Goal: Information Seeking & Learning: Learn about a topic

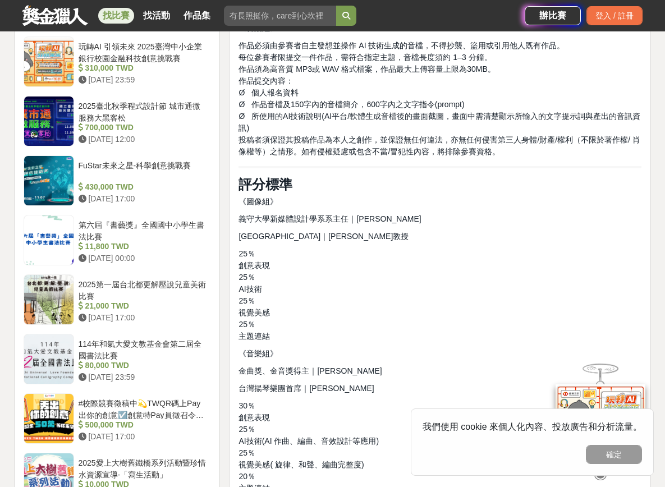
scroll to position [1178, 0]
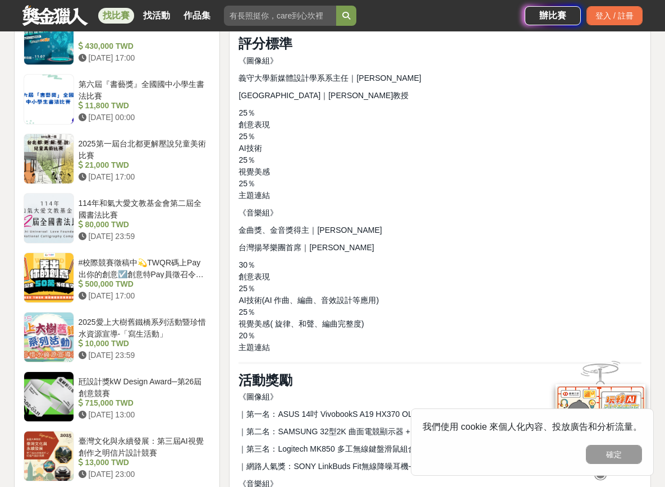
click at [472, 167] on p "25％ 創意表現 25％ AI技術 25％ 視覺美感 25％ 主題連結" at bounding box center [439, 154] width 403 height 94
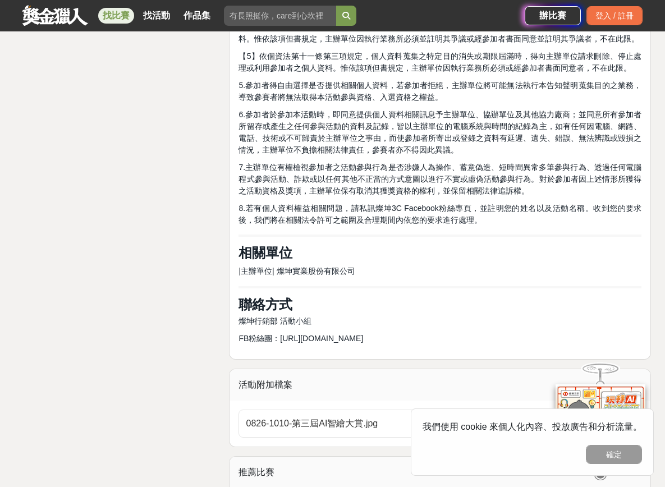
scroll to position [2637, 0]
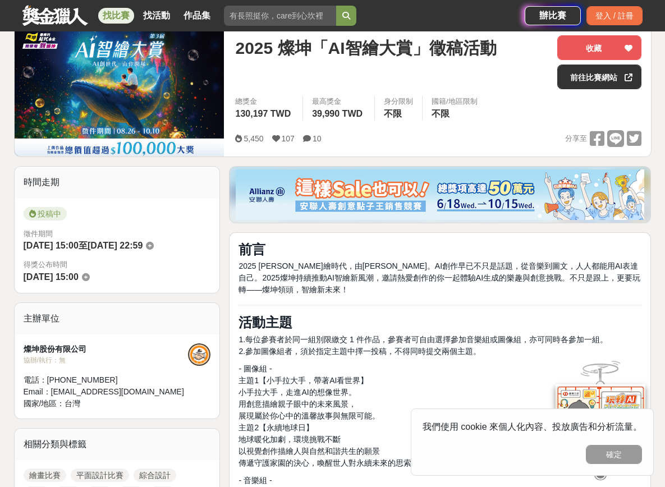
scroll to position [224, 0]
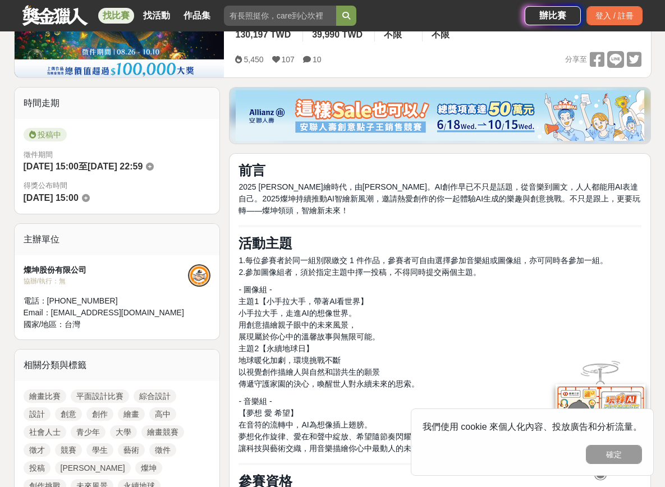
click at [154, 169] on icon at bounding box center [150, 167] width 8 height 8
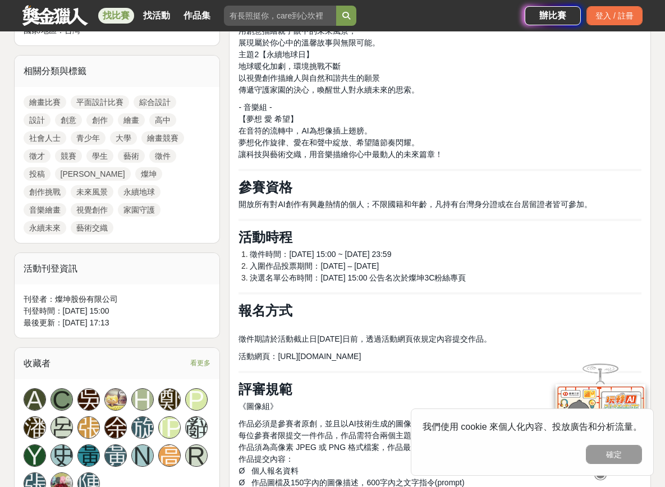
scroll to position [505, 0]
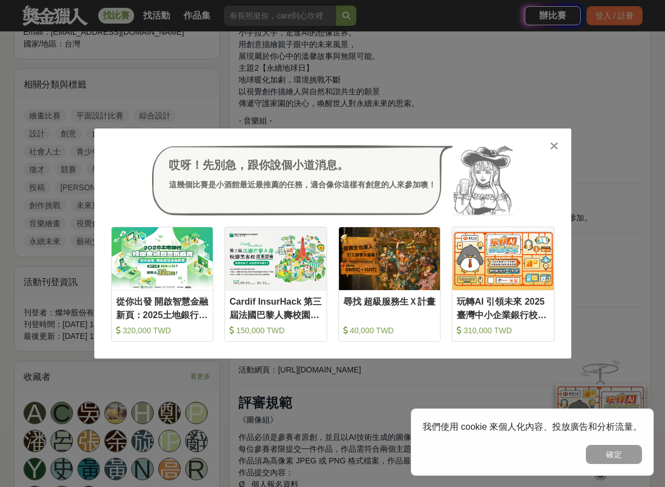
click at [551, 135] on div "哎呀！先別急，跟你說個小道消息。 這幾個比賽是小酒館最近最推薦的任務，適合像你這樣有創意的人來參加噢！ 收藏 從你出發 開啟智慧金融新頁：2025土地銀行校園…" at bounding box center [332, 243] width 477 height 231
click at [551, 142] on icon at bounding box center [554, 145] width 8 height 11
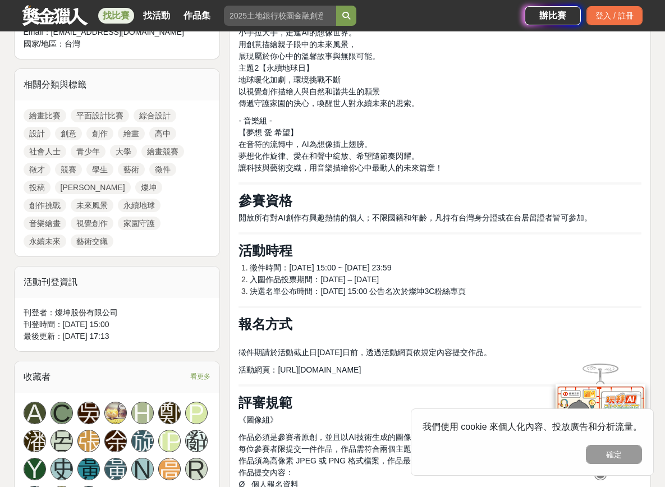
scroll to position [729, 0]
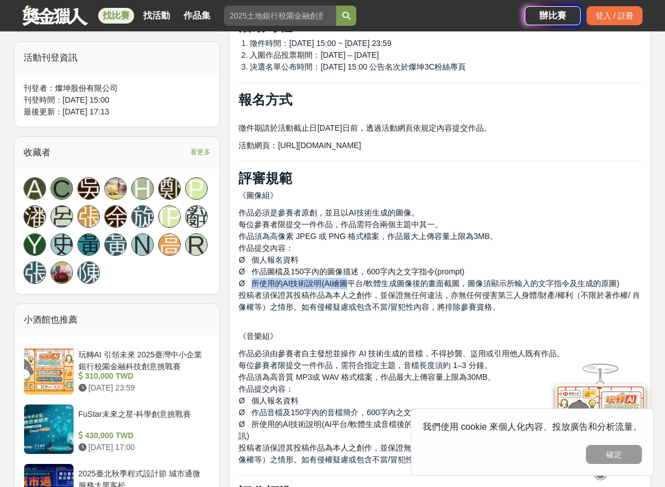
drag, startPoint x: 254, startPoint y: 269, endPoint x: 357, endPoint y: 267, distance: 102.7
click at [357, 279] on span "Ø 所使用的AI技術說明(AI繪圖平台/軟體生成圖像後的畫面截圖，圖像須顯示所輸入的文字指令及生成的原圖)" at bounding box center [428, 283] width 380 height 9
click at [361, 279] on span "Ø 所使用的AI技術說明(AI繪圖平台/軟體生成圖像後的畫面截圖，圖像須顯示所輸入的文字指令及生成的原圖)" at bounding box center [428, 283] width 380 height 9
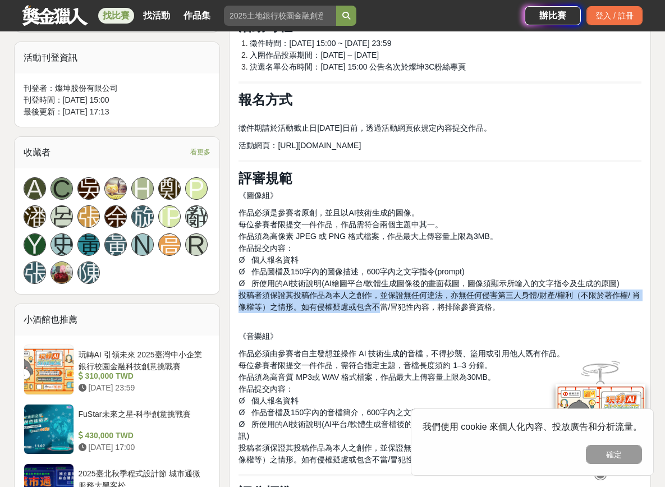
drag, startPoint x: 238, startPoint y: 277, endPoint x: 406, endPoint y: 291, distance: 167.8
click at [402, 291] on span "投稿者須保證其投稿作品為本人之創作，並保證無任何違法，亦無任何侵害第三人身體/財產/權利（不限於著作權/ 肖像權等）之情形。如有侵權疑慮或包含不當/冒犯性內容…" at bounding box center [439, 301] width 402 height 21
click at [406, 291] on span "投稿者須保證其投稿作品為本人之創作，並保證無任何違法，亦無任何侵害第三人身體/財產/權利（不限於著作權/ 肖像權等）之情形。如有侵權疑慮或包含不當/冒犯性內容…" at bounding box center [439, 301] width 402 height 21
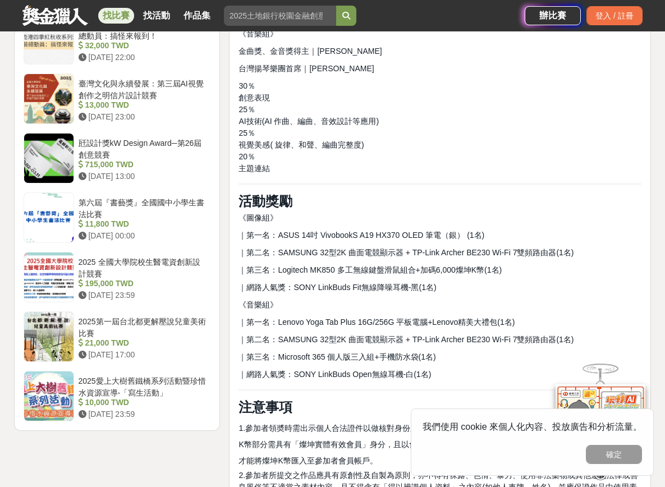
scroll to position [1515, 0]
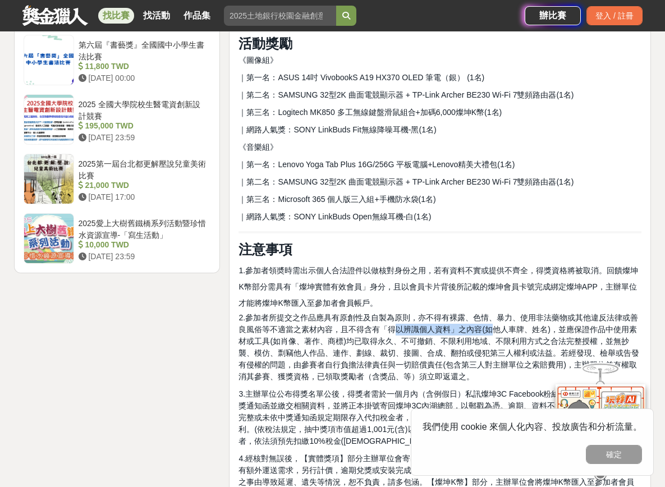
drag, startPoint x: 398, startPoint y: 299, endPoint x: 493, endPoint y: 299, distance: 95.4
click at [493, 313] on span "2.參加者所提交之作品應具有原創性及自製為原則，亦不得有裸露、色情、暴力、使用非法藥物或其他違反法律或善良風俗等不適當之素材內容，且不得含有「得以辨識個人資料…" at bounding box center [438, 347] width 401 height 68
click at [511, 313] on span "2.參加者所提交之作品應具有原創性及自製為原則，亦不得有裸露、色情、暴力、使用非法藥物或其他違反法律或善良風俗等不適當之素材內容，且不得含有「得以辨識個人資料…" at bounding box center [438, 347] width 401 height 68
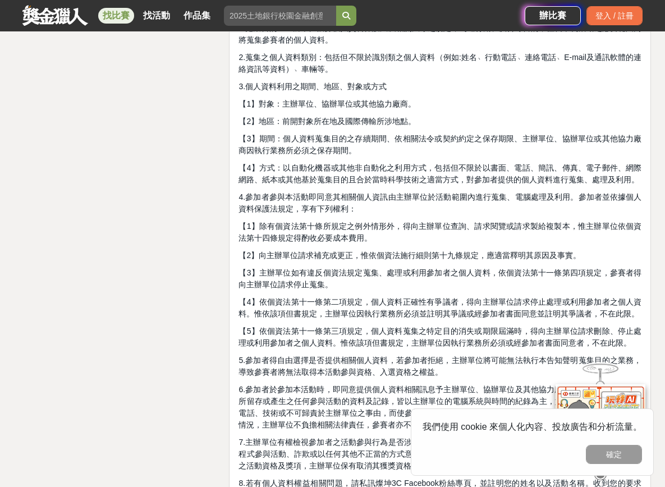
scroll to position [2357, 0]
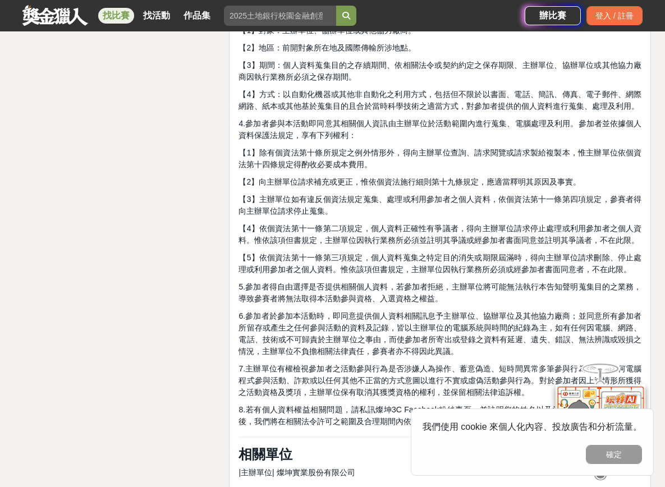
click at [515, 224] on span "【4】依個資法第十一條第二項規定，個人資料正確性有爭議者，得向主辦單位請求停止處理或利用參加者之個人資料。惟依該項但書規定，主辦單位因執行業務所必須並註明其爭…" at bounding box center [439, 234] width 403 height 21
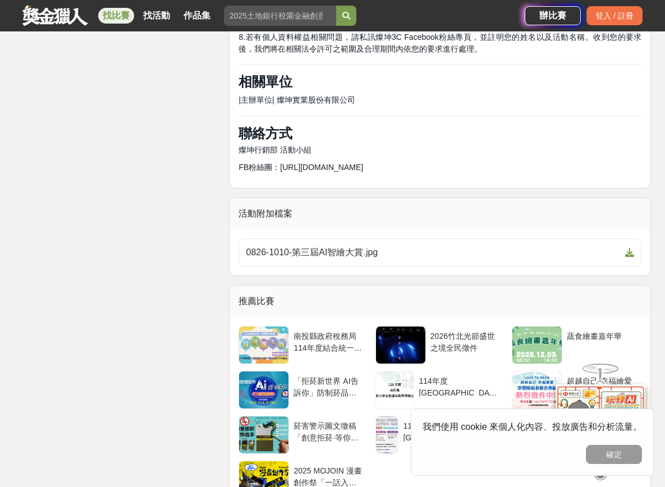
scroll to position [2749, 0]
